Goal: Find specific page/section: Find specific page/section

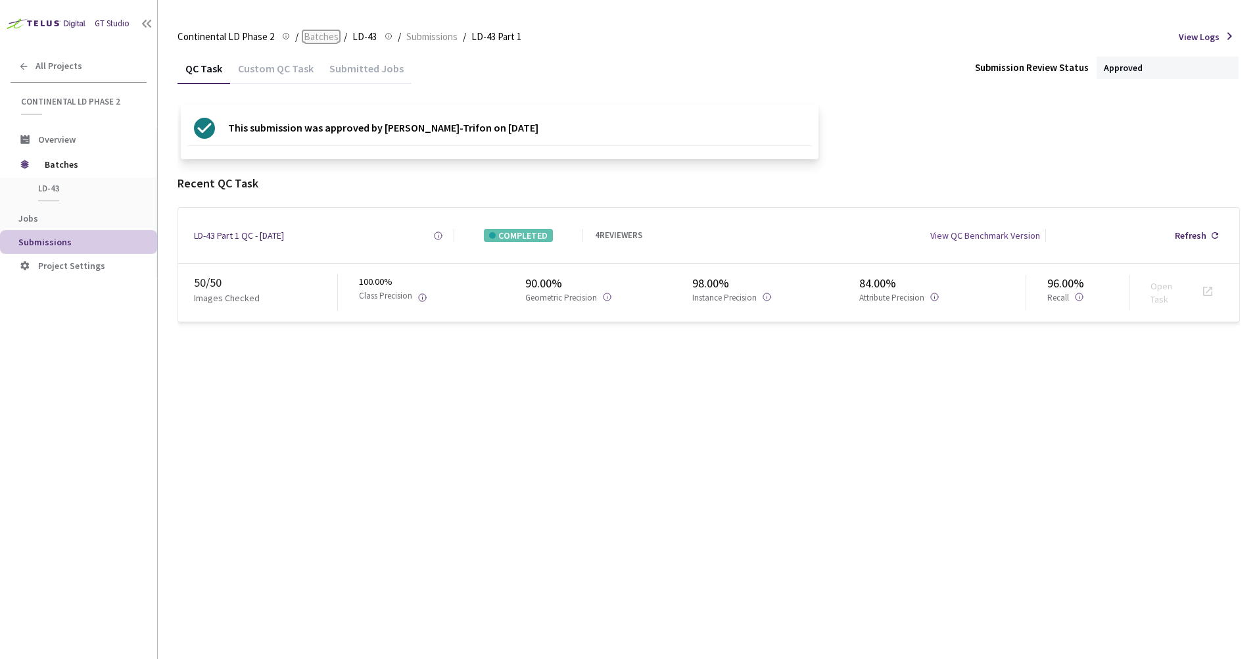
click at [313, 35] on span "Batches" at bounding box center [321, 37] width 35 height 16
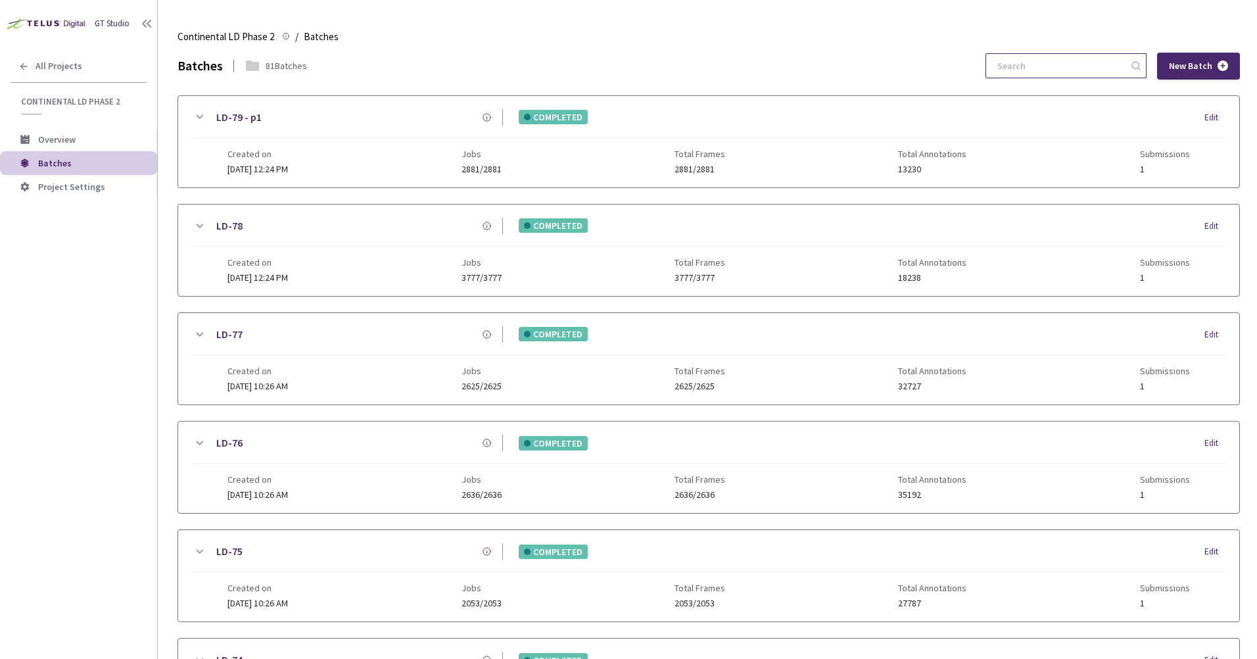
click at [1051, 55] on input at bounding box center [1059, 66] width 140 height 24
drag, startPoint x: 1050, startPoint y: 58, endPoint x: 549, endPoint y: 14, distance: 502.7
click at [549, 14] on main "Continental LD Phase 2 Continental LD Phase 2 / Batches Batches Batches 81 Batc…" at bounding box center [707, 329] width 1099 height 659
click at [236, 440] on link "LD-76" at bounding box center [229, 442] width 26 height 16
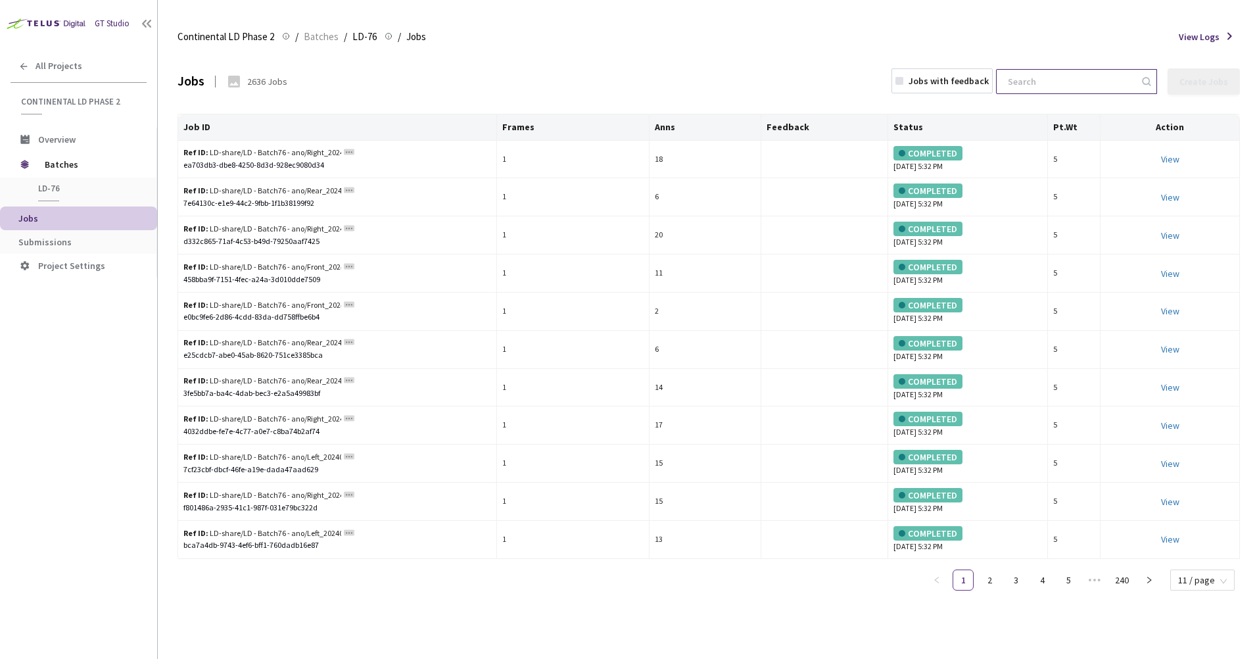
click at [1063, 87] on input at bounding box center [1070, 82] width 140 height 24
paste input "Left_20240717_1515_Pa_sony_Day_sunny_LD_Hightway_H14_1721196943750000"
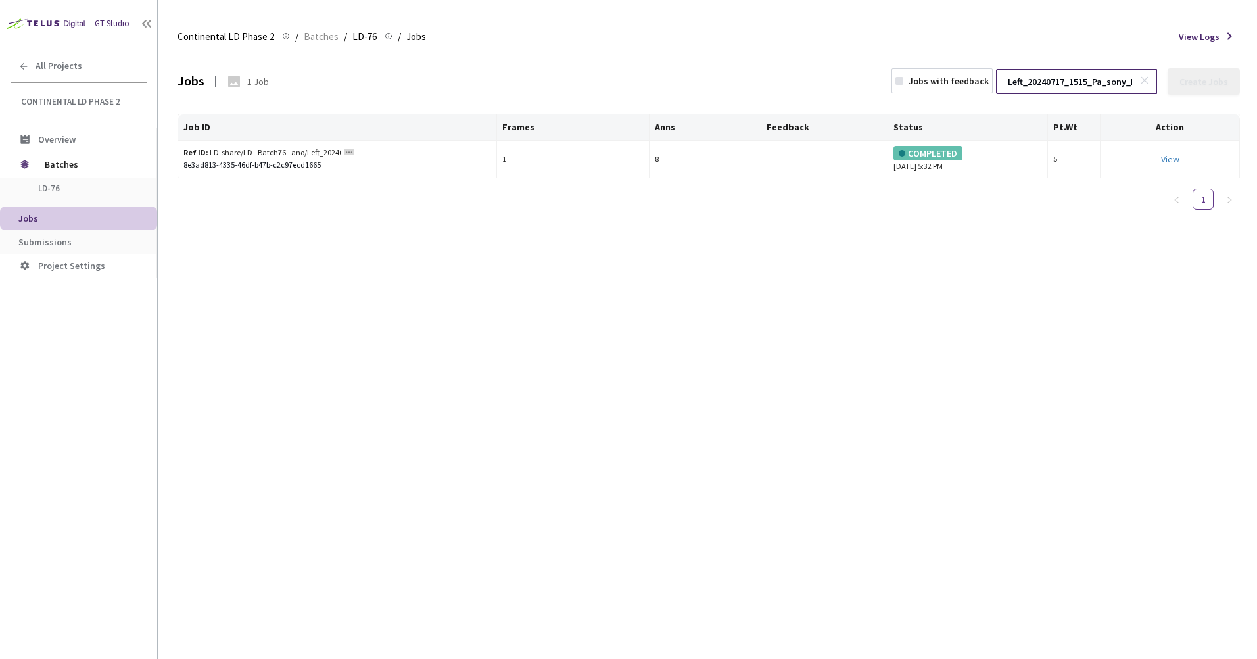
scroll to position [0, 212]
type input "Left_20240717_1515_Pa_sony_Day_sunny_LD_Hightway_H14_1721196943750000"
click at [1169, 155] on link "View This will only let you view the job and not perform the labelling task." at bounding box center [1170, 159] width 18 height 12
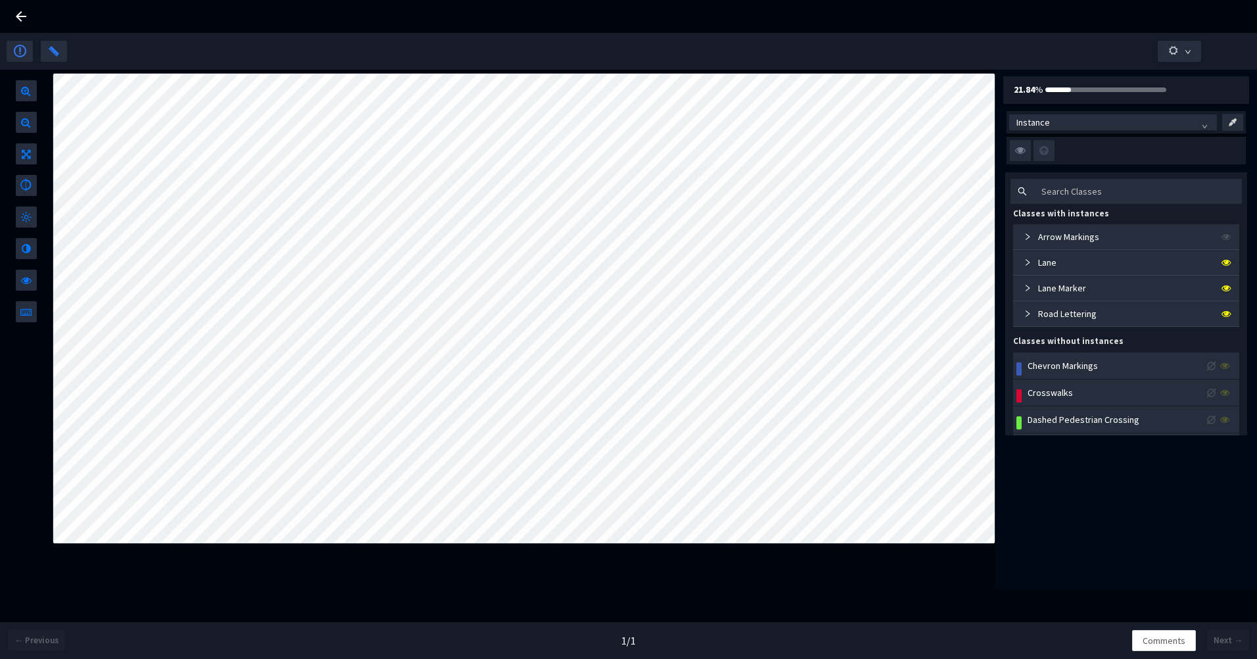
click at [23, 20] on icon at bounding box center [21, 17] width 16 height 16
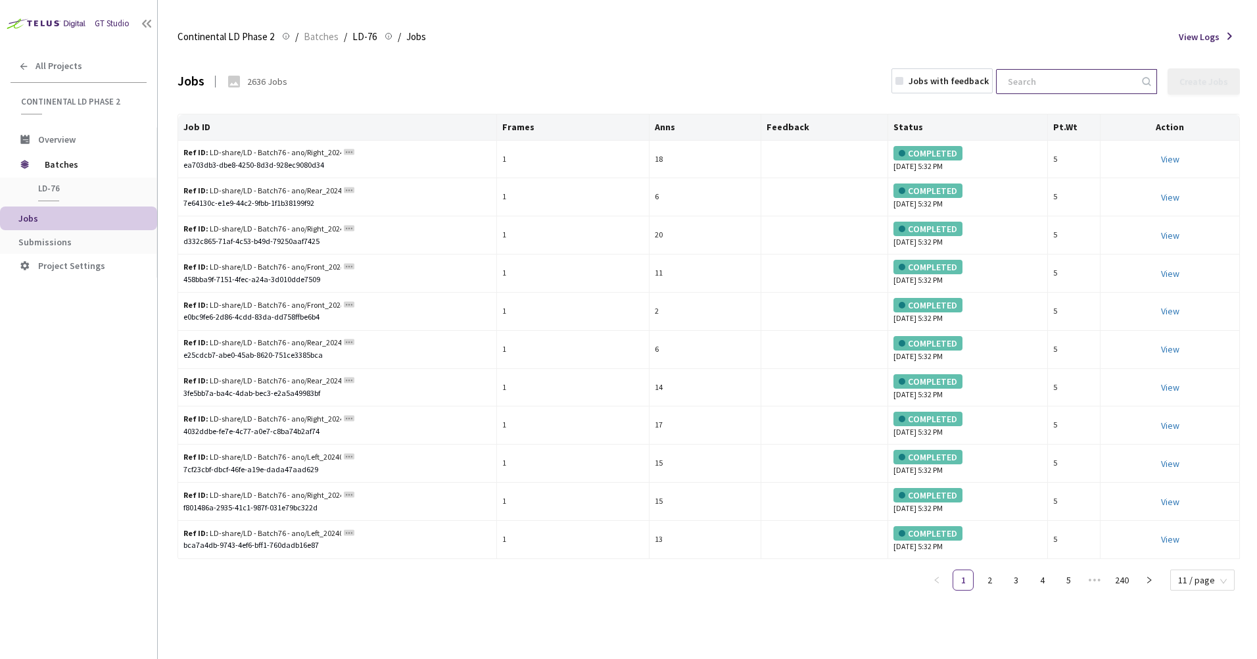
click at [1057, 85] on input at bounding box center [1070, 82] width 140 height 24
paste input "Left_20240717_1515_Pa_sony_Day_sunny_LD_Hightway_H14_1721197610000000"
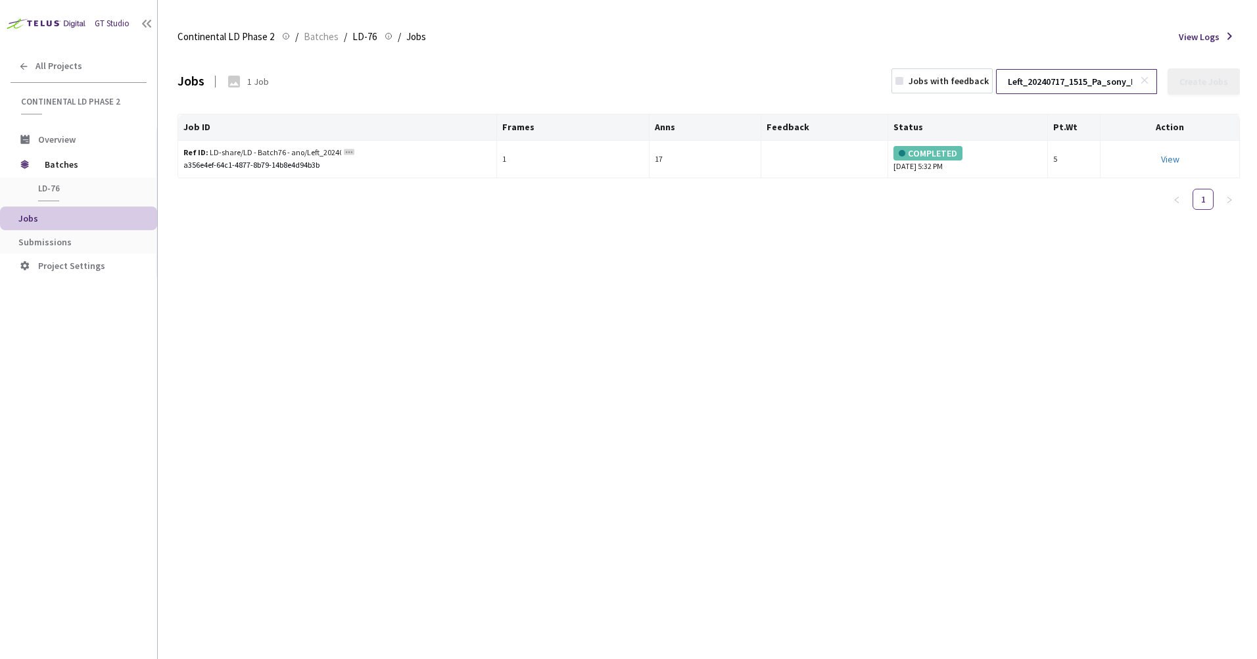
scroll to position [0, 212]
type input "Left_20240717_1515_Pa_sony_Day_sunny_LD_Hightway_H14_1721197610000000"
click at [1169, 162] on link "View" at bounding box center [1170, 159] width 18 height 12
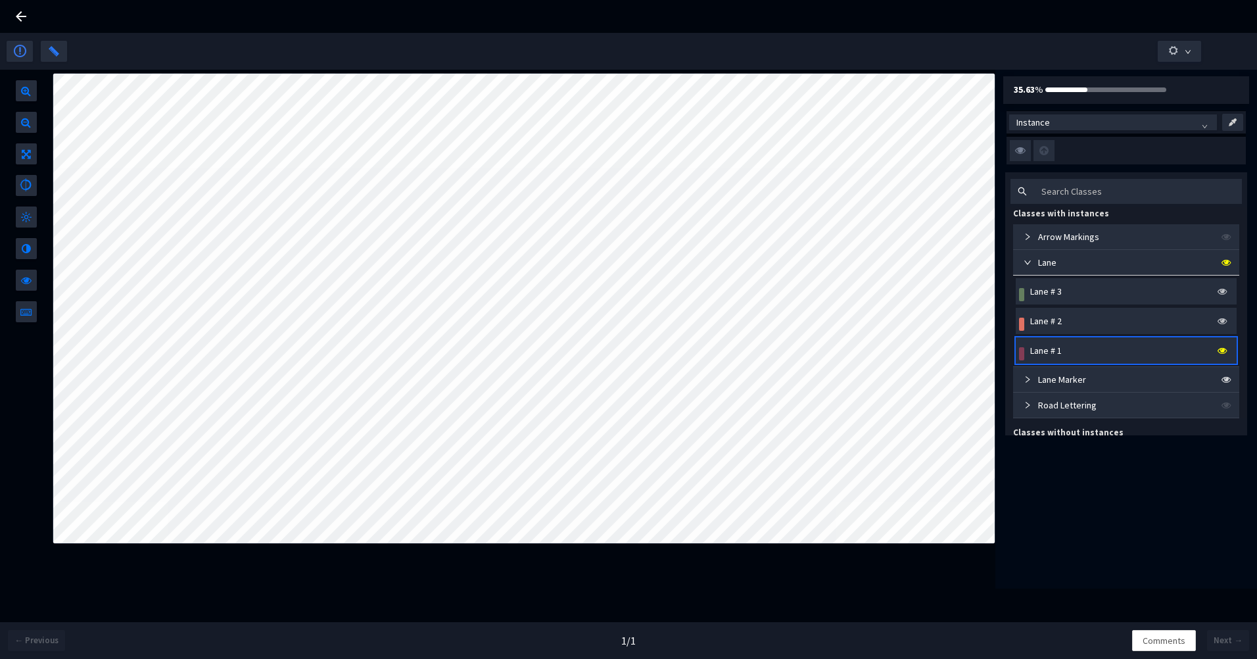
click at [1083, 337] on div "Lane # 1" at bounding box center [1125, 350] width 221 height 26
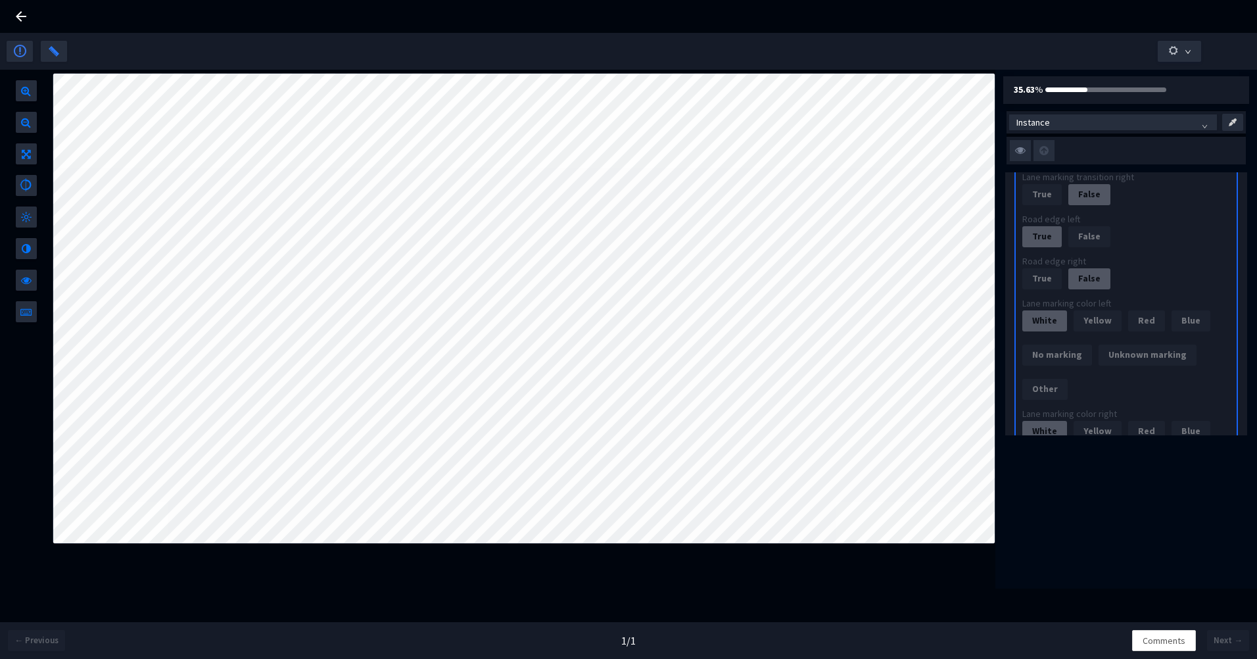
scroll to position [1314, 0]
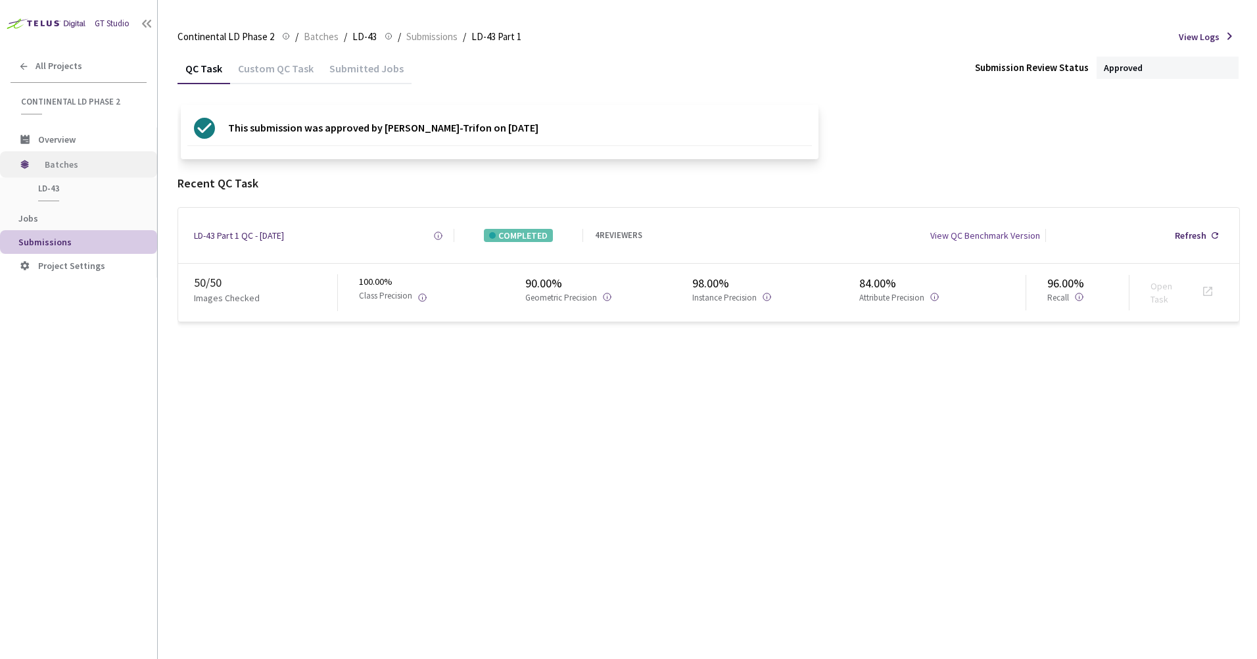
click at [55, 162] on span "Batches" at bounding box center [90, 164] width 90 height 26
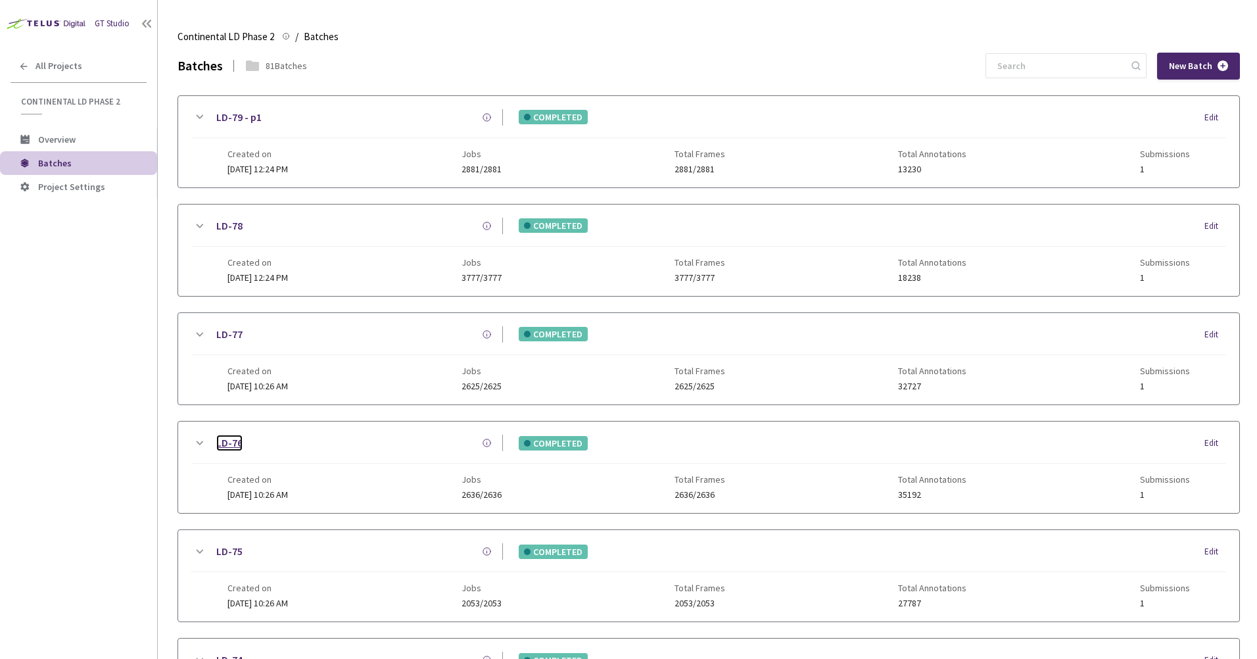
click at [236, 438] on link "LD-76" at bounding box center [229, 442] width 26 height 16
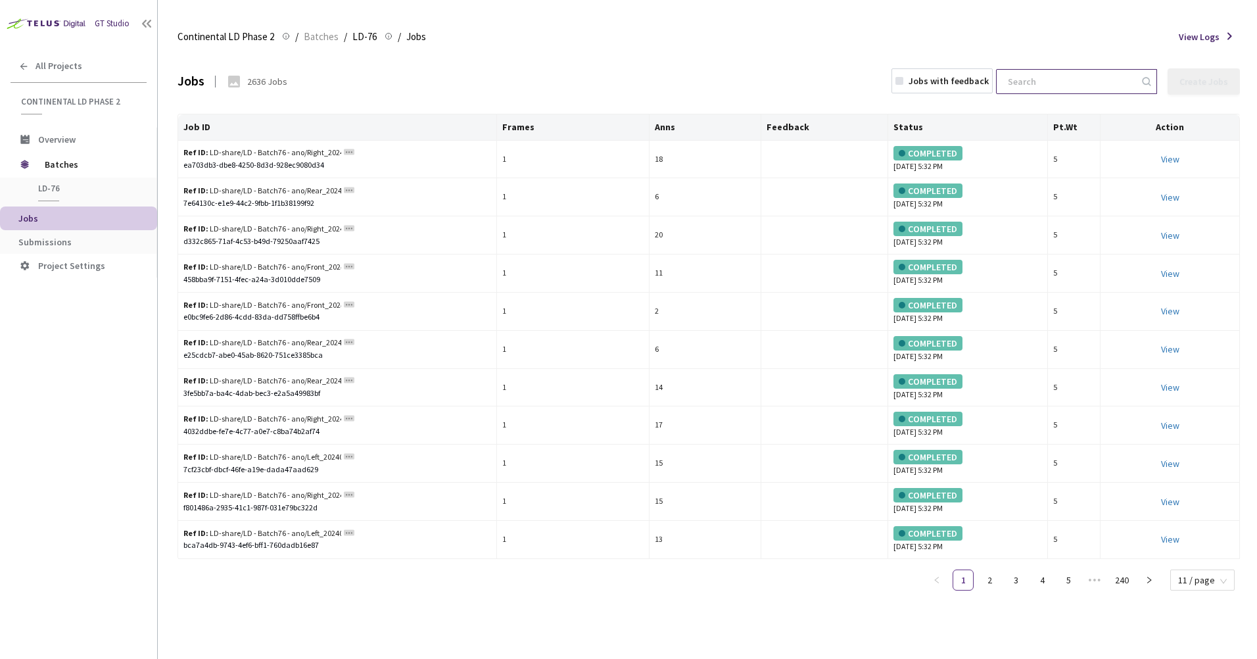
click at [1074, 85] on input at bounding box center [1070, 82] width 140 height 24
paste input "Left_20240717_1515_Pa_sony_Day_sunny_LD_Hightway_H14_1721197732500000"
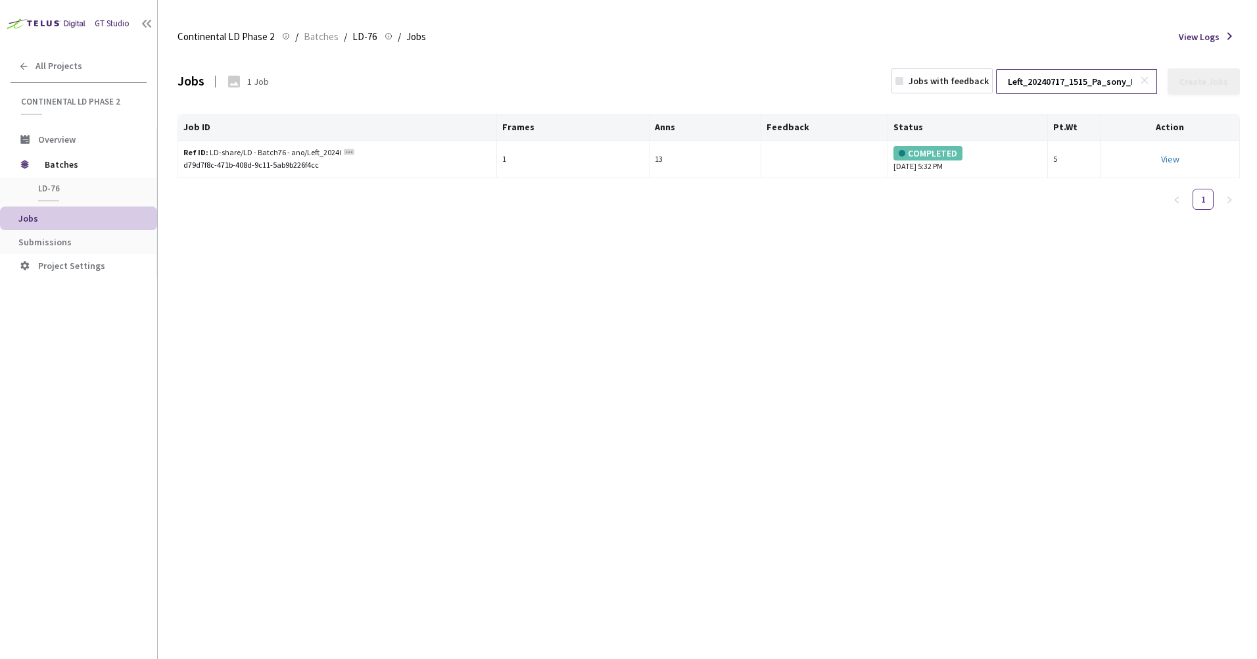
scroll to position [0, 212]
type input "Left_20240717_1515_Pa_sony_Day_sunny_LD_Hightway_H14_1721197732500000"
click at [1168, 158] on link "View This will only let you view the job and not perform the labelling task." at bounding box center [1170, 159] width 18 height 12
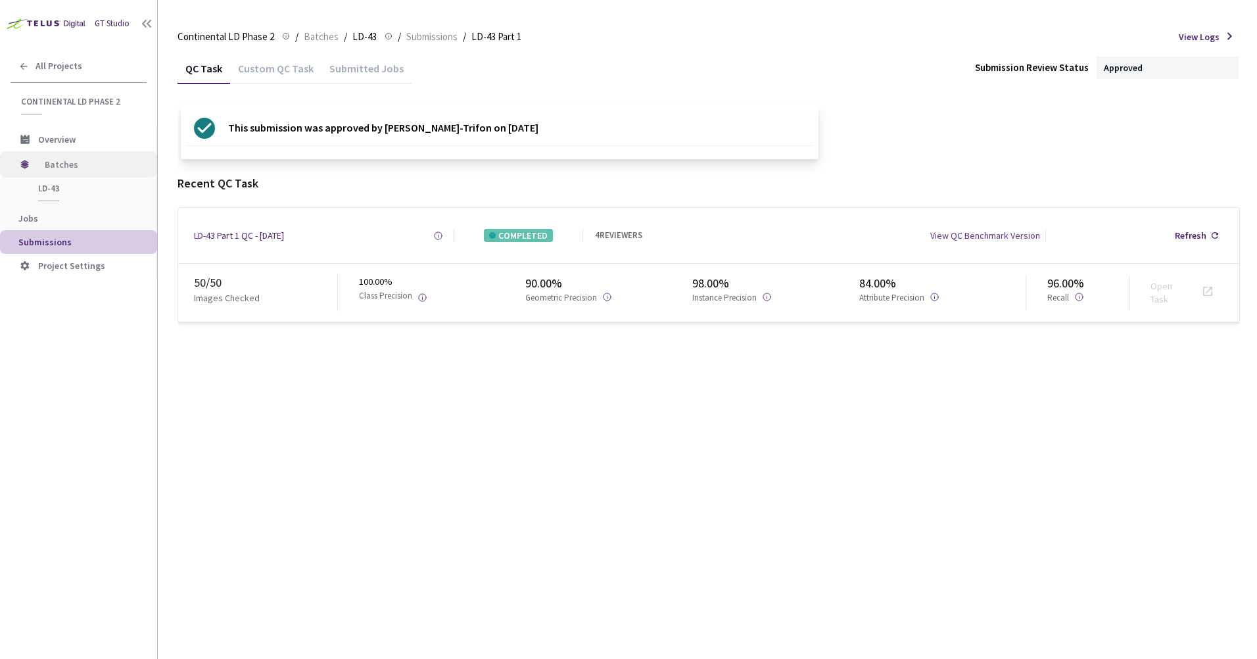
click at [51, 154] on span "Batches" at bounding box center [90, 164] width 90 height 26
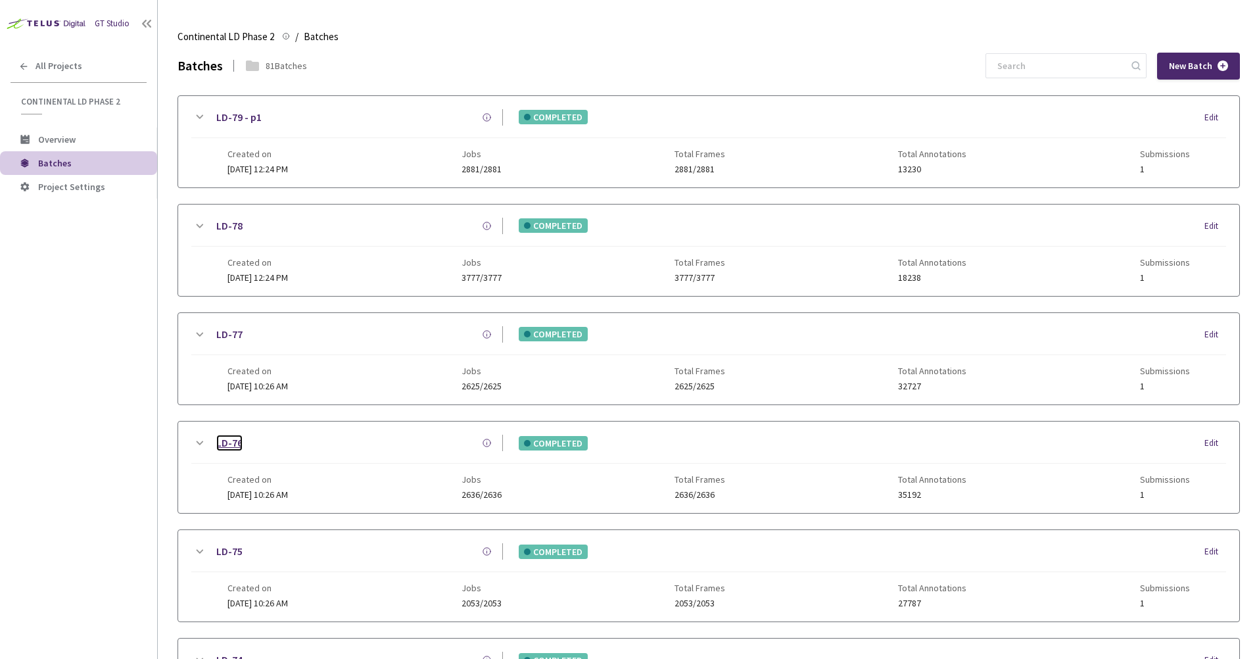
click at [233, 439] on link "LD-76" at bounding box center [229, 442] width 26 height 16
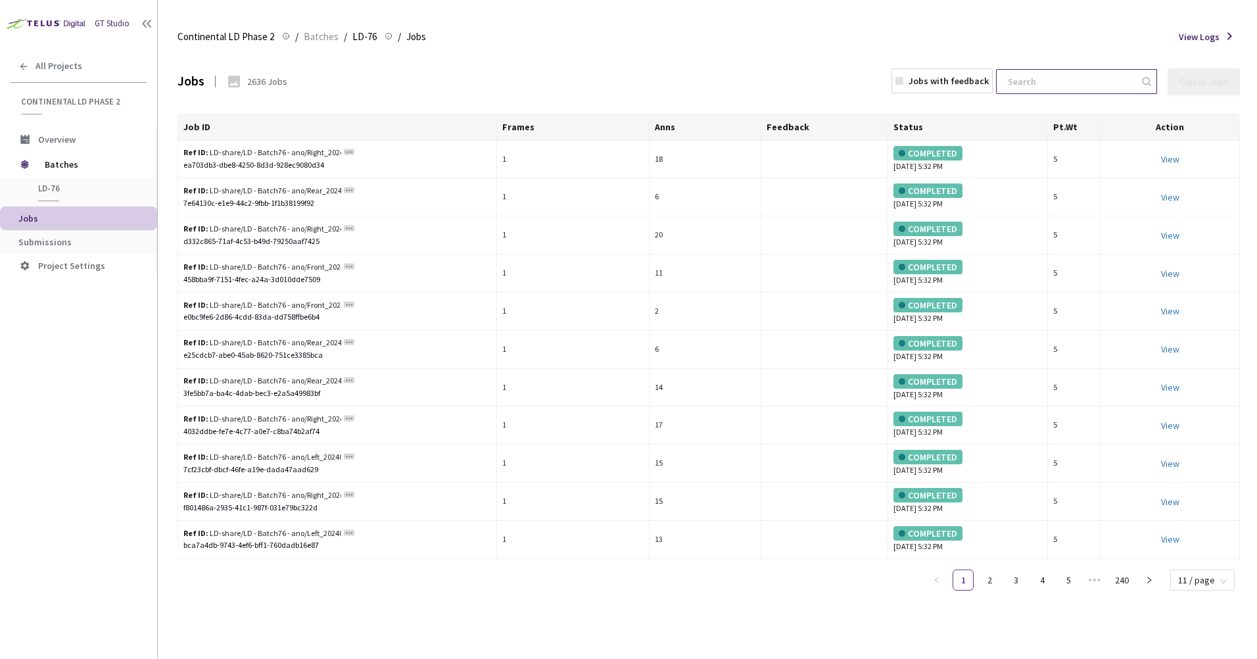
click at [1075, 87] on input at bounding box center [1070, 82] width 140 height 24
paste input "Left_20240717_1515_Pa_sony_Day_sunny_LD_Hightway_H14_1721197793750000"
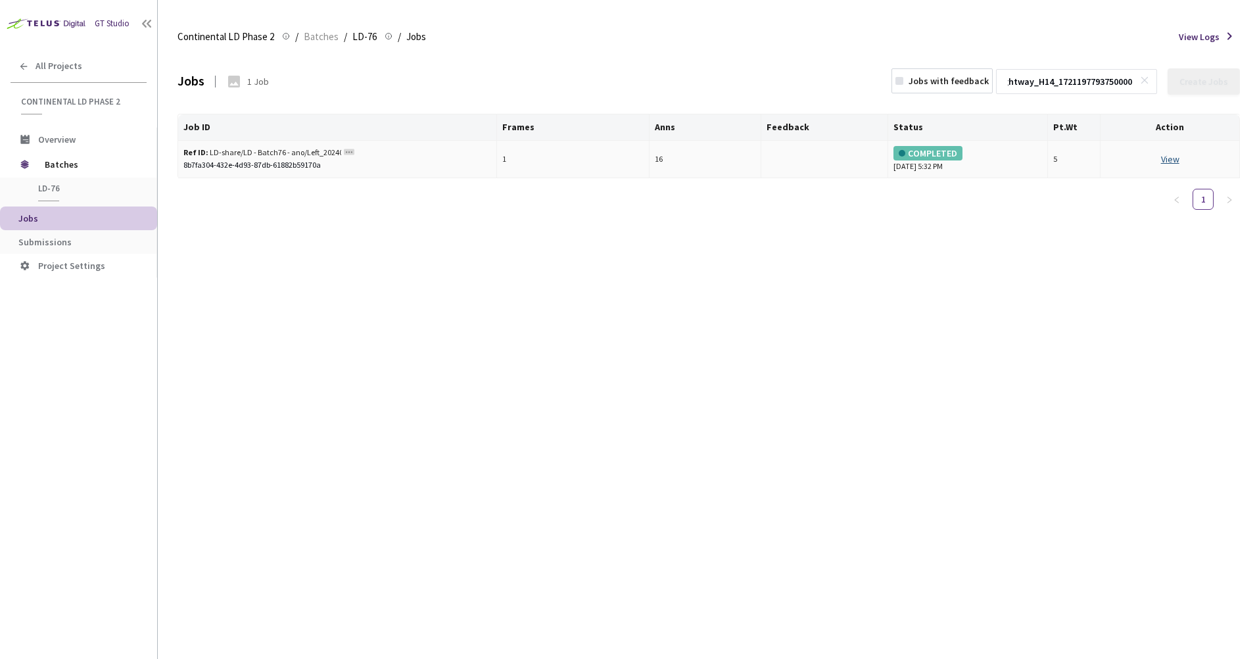
type input "Left_20240717_1515_Pa_sony_Day_sunny_LD_Hightway_H14_1721197793750000"
click at [1164, 156] on link "View This will only let you view the job and not perform the labelling task." at bounding box center [1170, 159] width 18 height 12
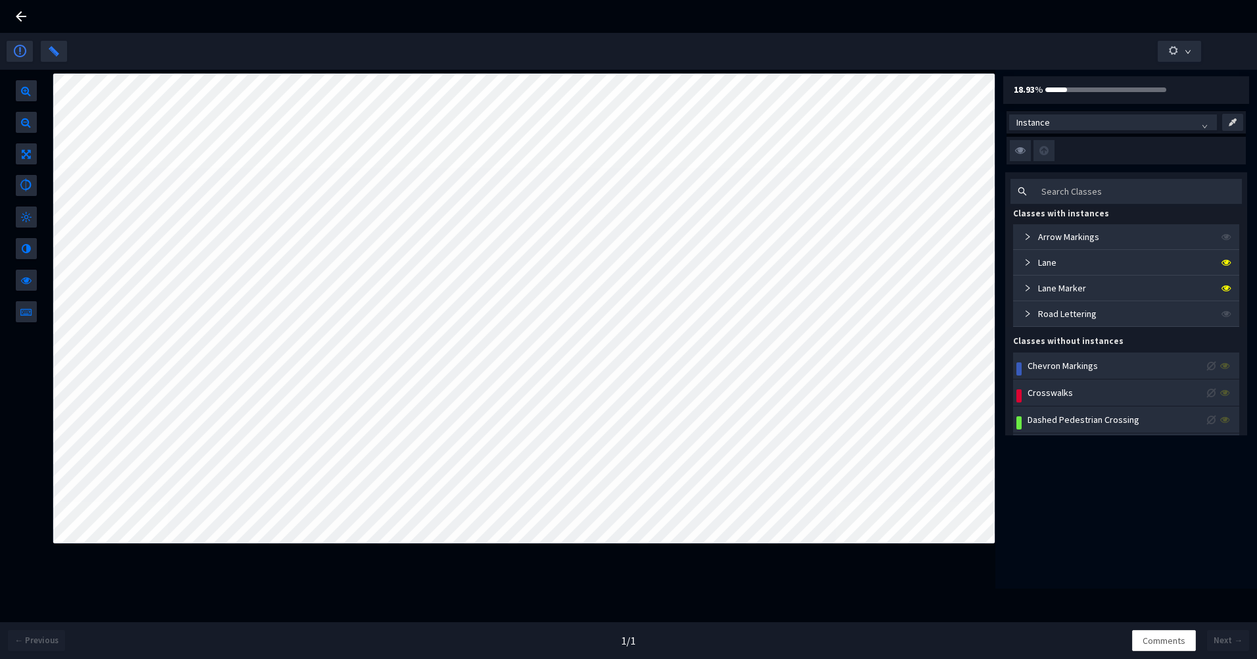
click at [1019, 263] on div "Lane" at bounding box center [1037, 262] width 38 height 14
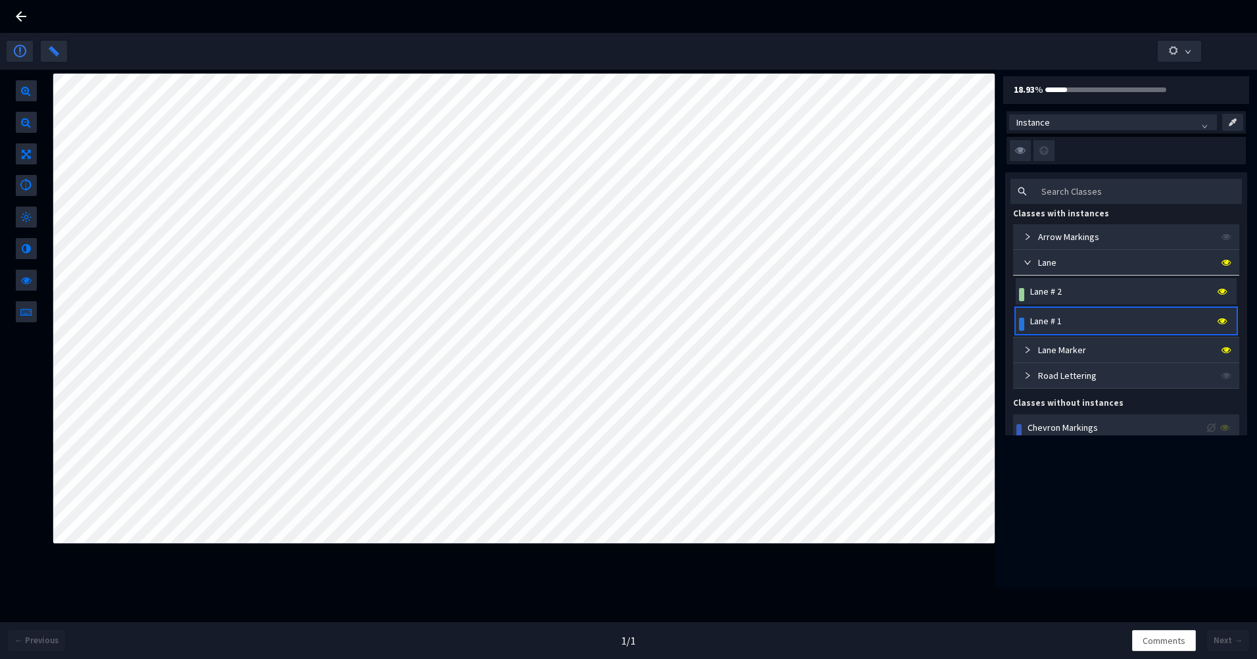
click at [1057, 313] on div "Lane # 1" at bounding box center [1046, 320] width 32 height 14
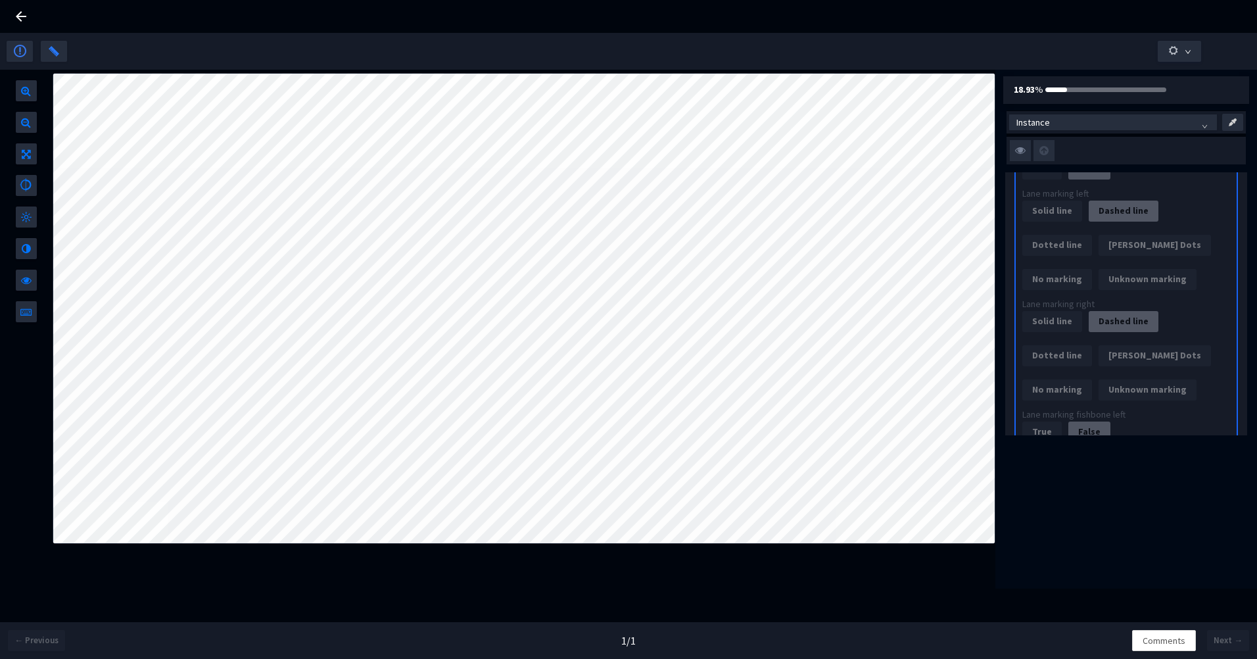
scroll to position [854, 0]
